Goal: Check status: Check status

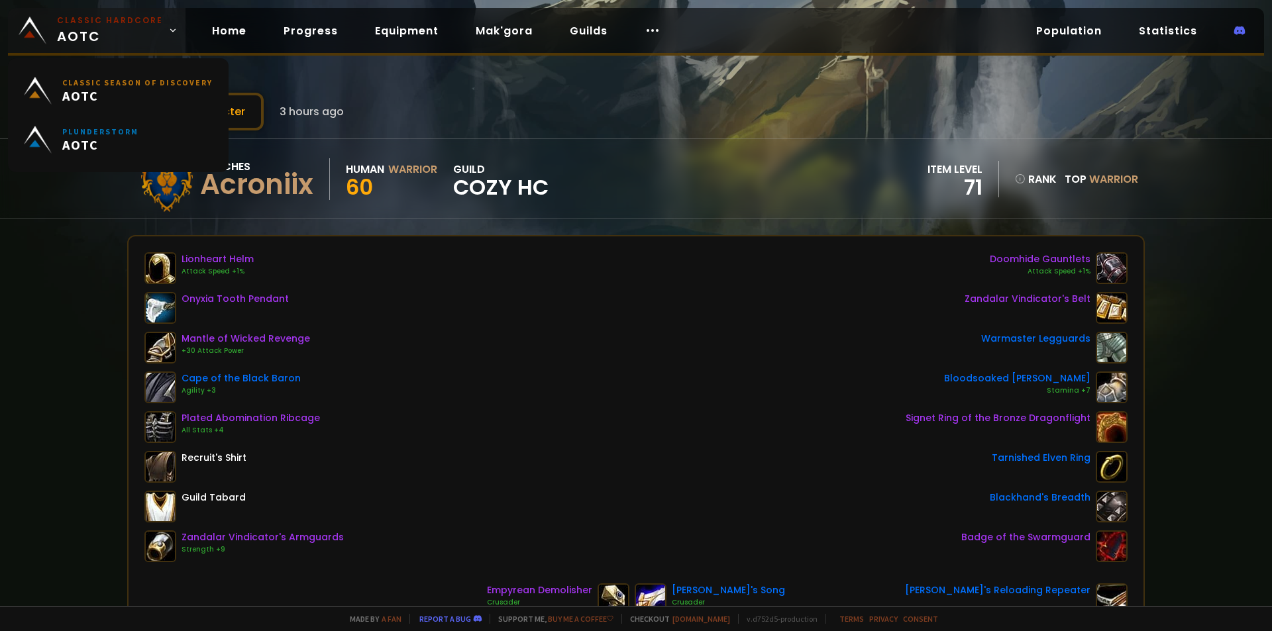
click at [80, 19] on small "Classic Hardcore" at bounding box center [110, 21] width 106 height 12
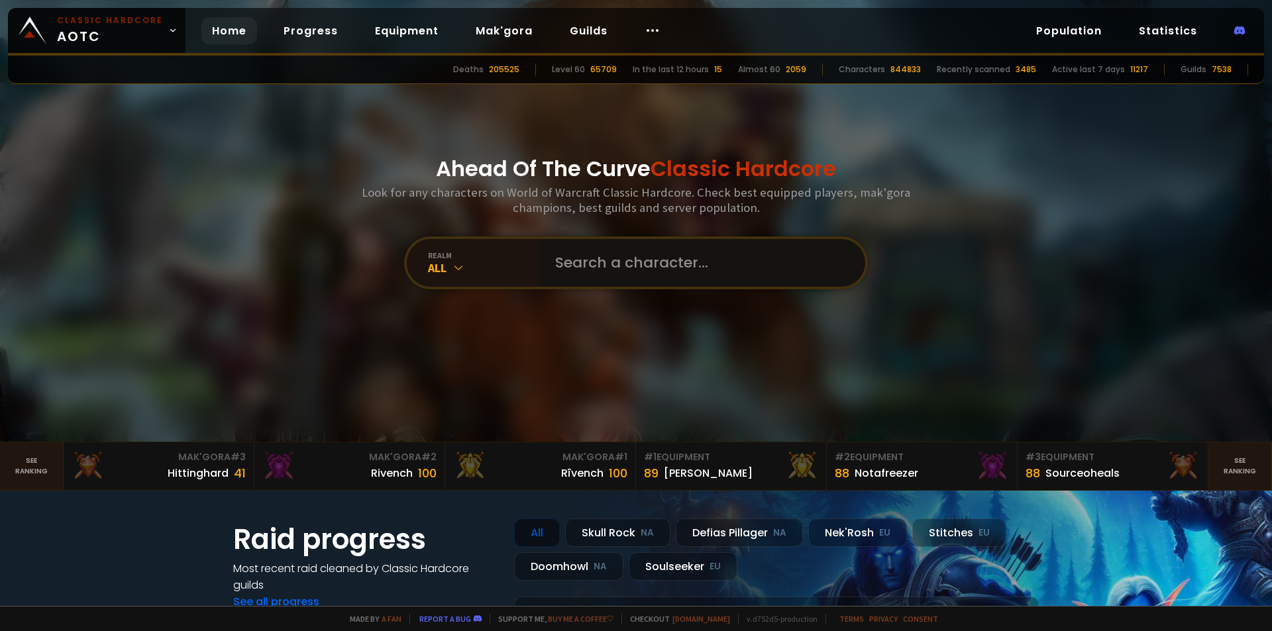
click at [626, 264] on input "text" at bounding box center [698, 263] width 302 height 48
paste input "Kopfaugen"
type input "Kopfaugen"
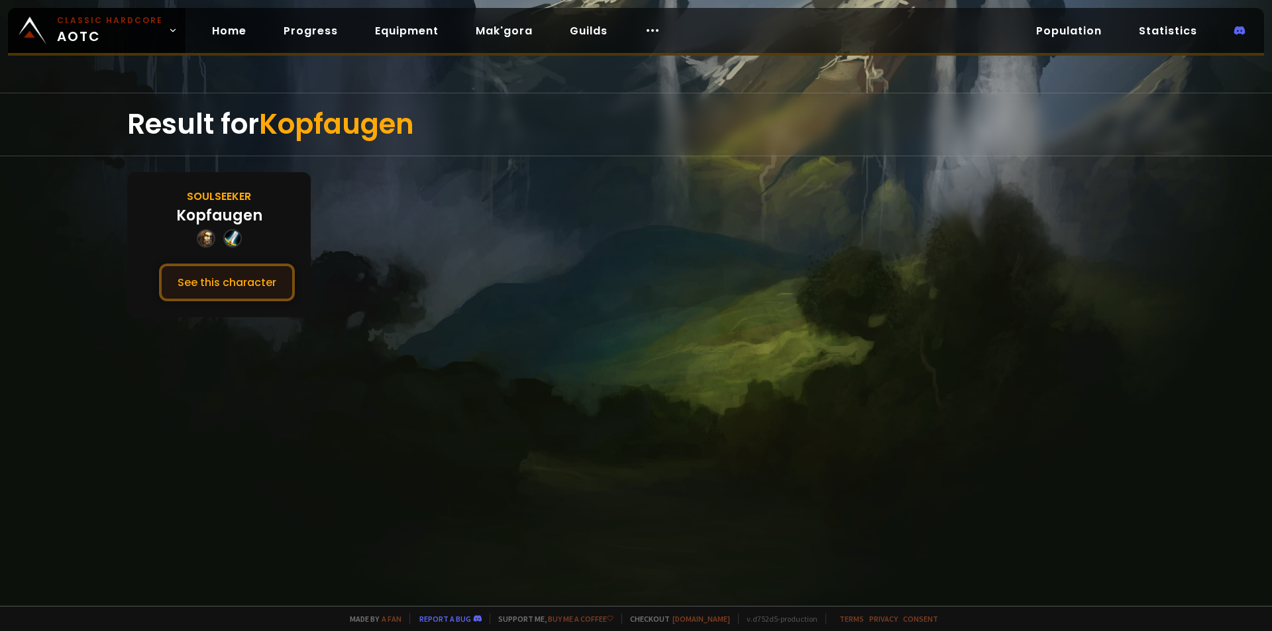
click at [246, 284] on button "See this character" at bounding box center [227, 283] width 136 height 38
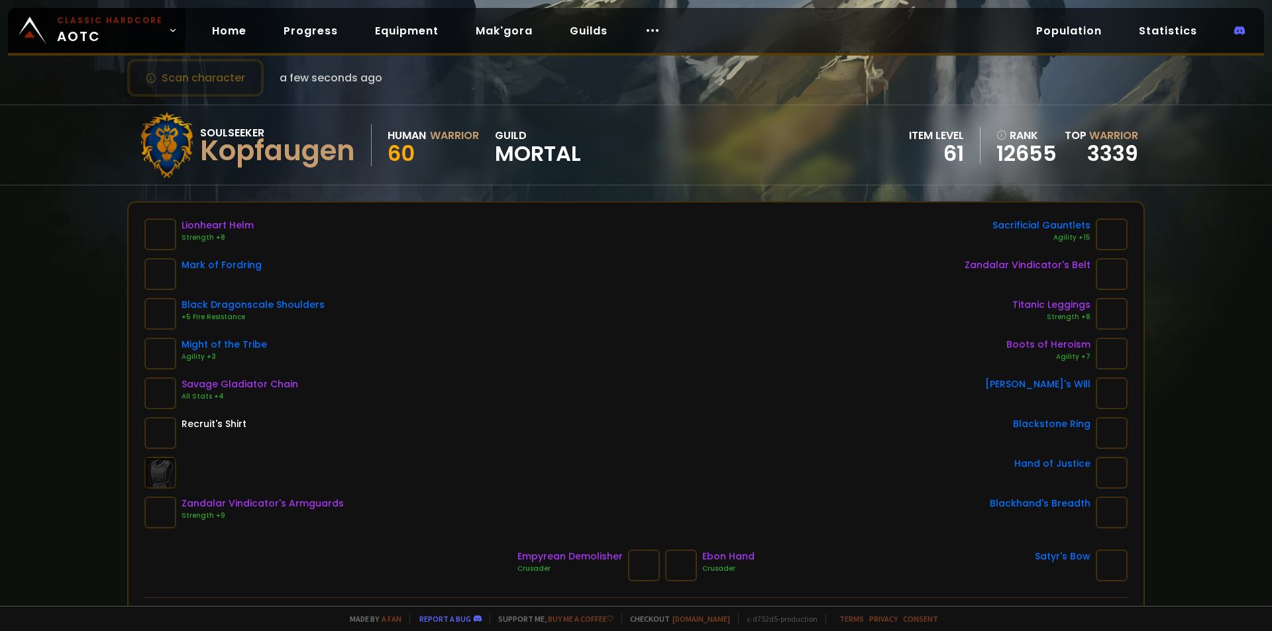
scroll to position [66, 0]
